Goal: Find specific page/section: Find specific page/section

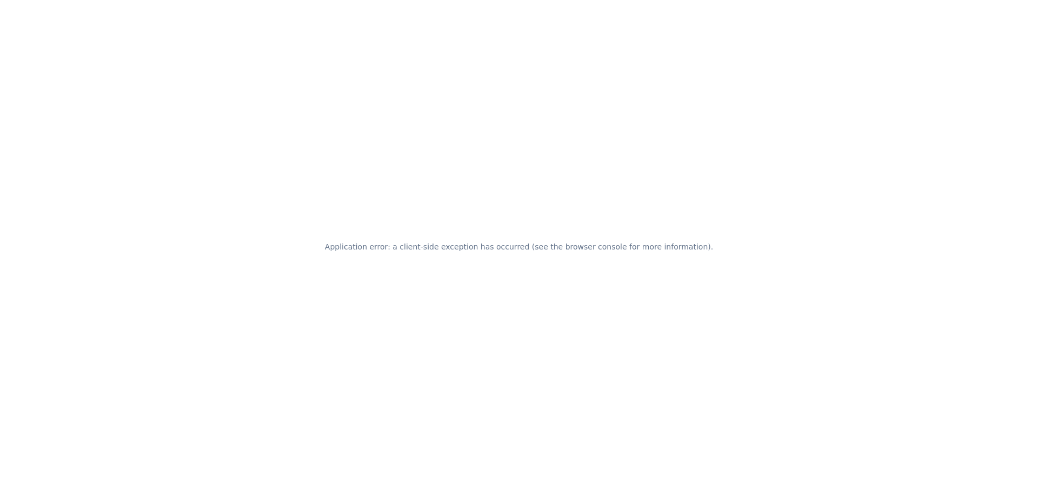
click at [540, 243] on h2 "Application error: a client-side exception has occurred (see the browser consol…" at bounding box center [519, 246] width 388 height 15
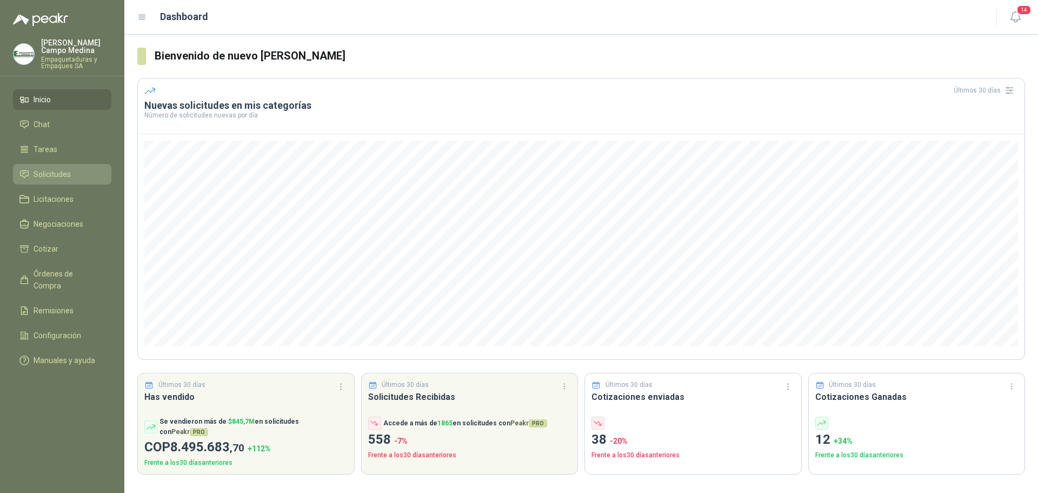
click at [70, 182] on link "Solicitudes" at bounding box center [62, 174] width 98 height 21
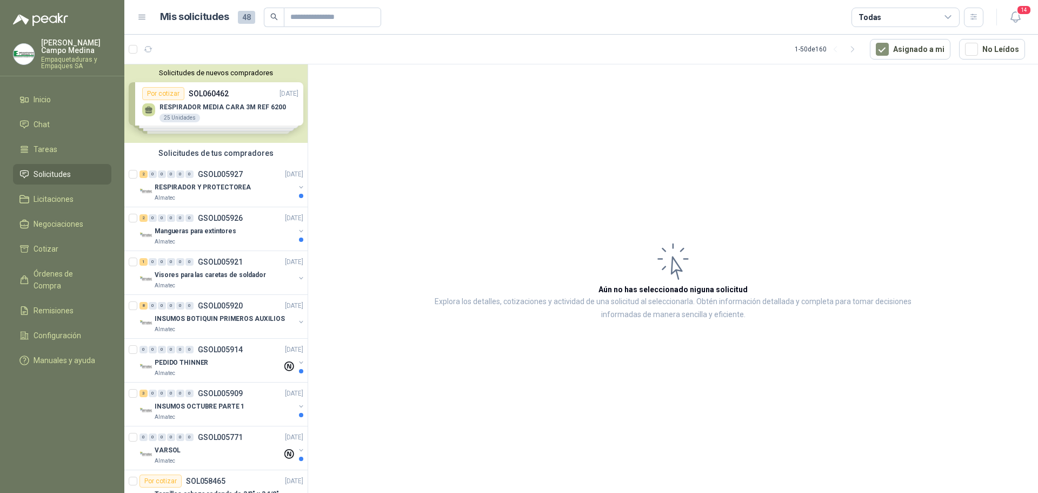
click at [228, 123] on div "Solicitudes de nuevos compradores Por cotizar SOL060462 07/10/25 RESPIRADOR MED…" at bounding box center [215, 103] width 183 height 78
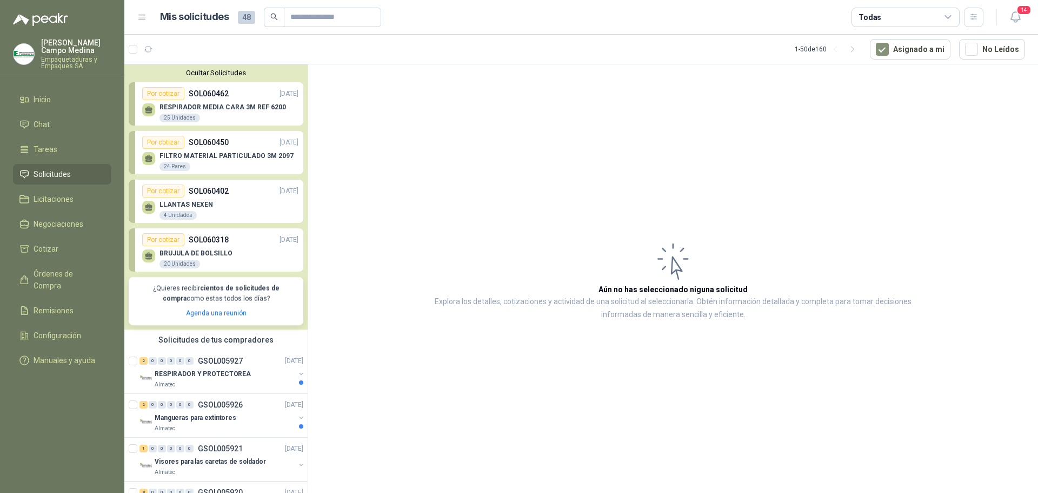
click at [217, 162] on div "FILTRO MATERIAL PARTICULADO 3M 2097 24 Pares" at bounding box center [226, 161] width 134 height 19
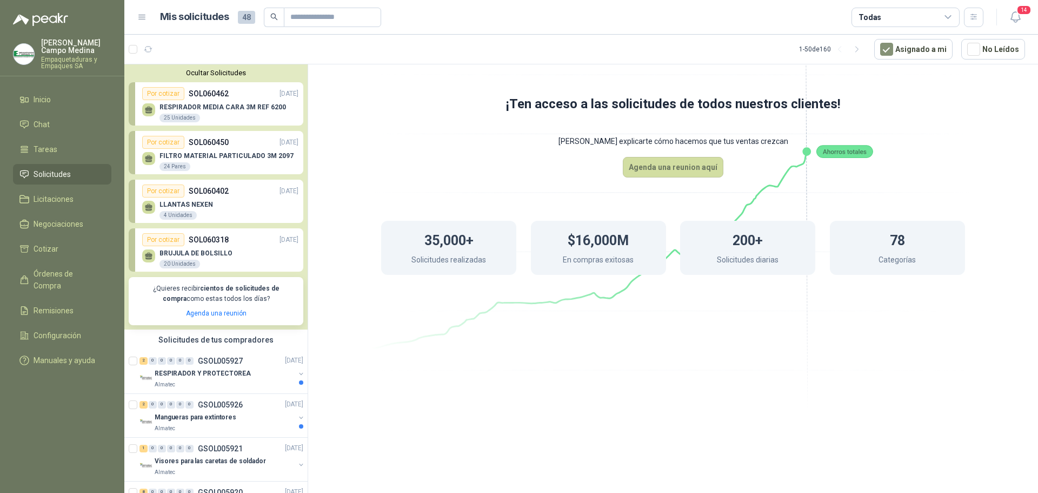
click at [228, 155] on p "FILTRO MATERIAL PARTICULADO 3M 2097" at bounding box center [226, 156] width 134 height 8
click at [205, 107] on p "RESPIRADOR MEDIA CARA 3M REF 6200" at bounding box center [222, 107] width 127 height 8
click at [158, 94] on div "Por cotizar" at bounding box center [163, 93] width 42 height 13
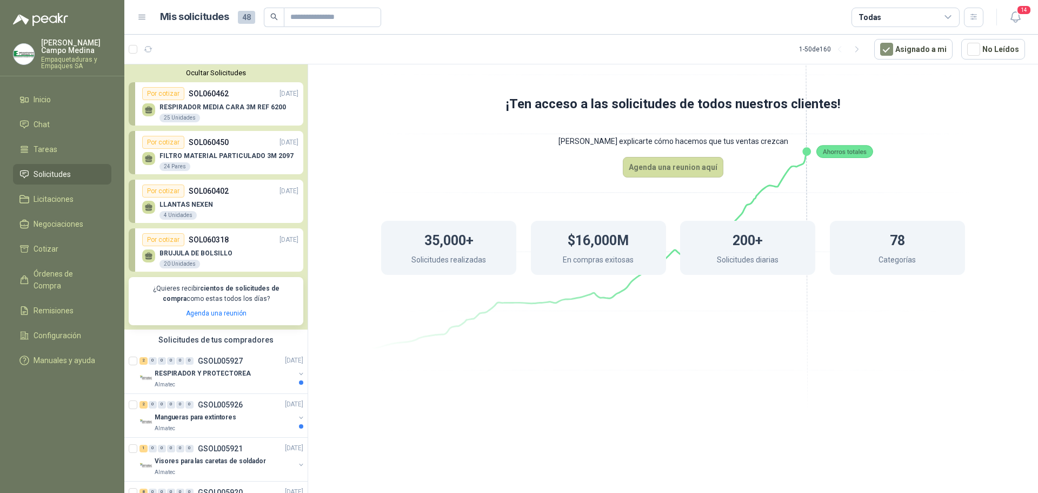
click at [220, 98] on p "SOL060462" at bounding box center [209, 94] width 40 height 12
click at [218, 380] on div "RESPIRADOR Y PROTECTOREA" at bounding box center [225, 373] width 140 height 13
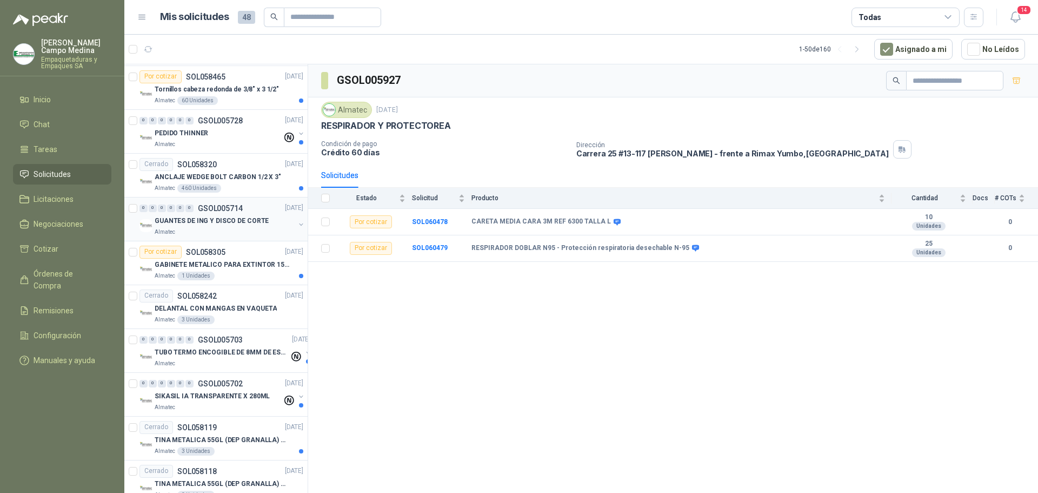
scroll to position [595, 0]
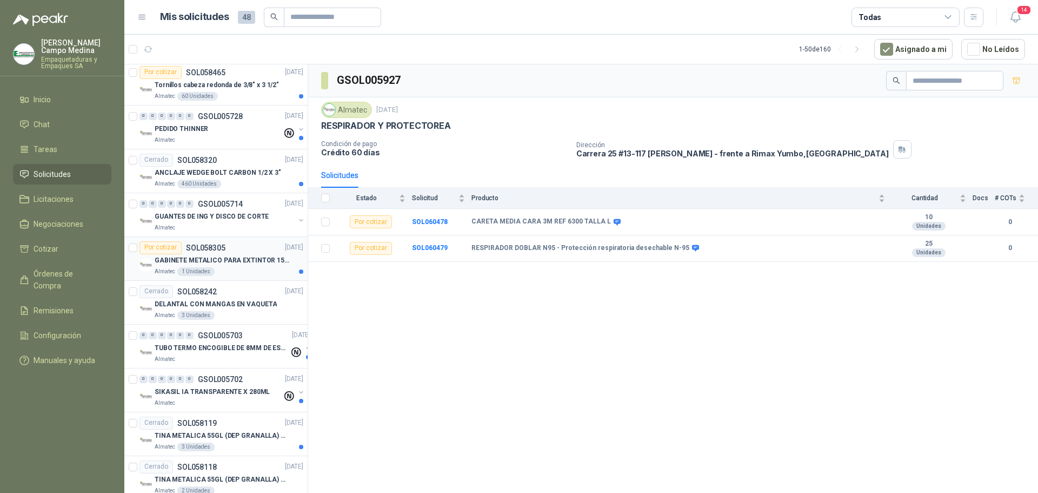
click at [260, 262] on p "GABINETE METALICO PARA EXTINTOR 15 LB DE CO2" at bounding box center [222, 260] width 135 height 10
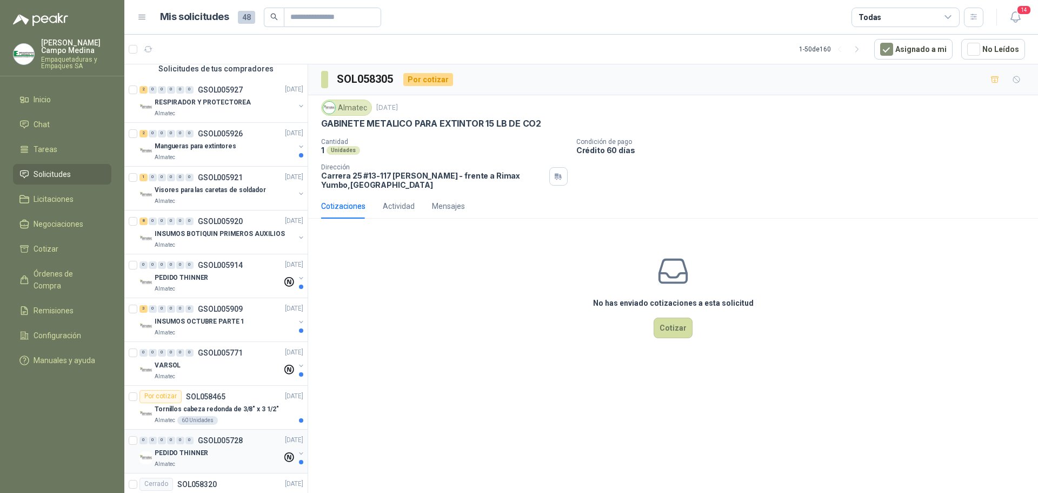
scroll to position [270, 0]
click at [241, 327] on div "INSUMOS OCTUBRE PARTE 1" at bounding box center [225, 322] width 140 height 13
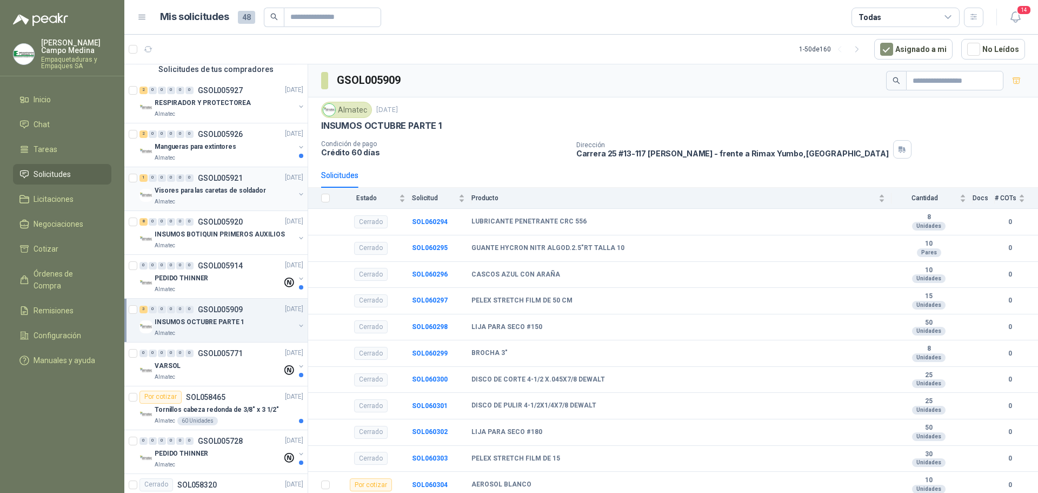
click at [229, 204] on div "Almatec" at bounding box center [225, 201] width 140 height 9
